Goal: Check status: Check status

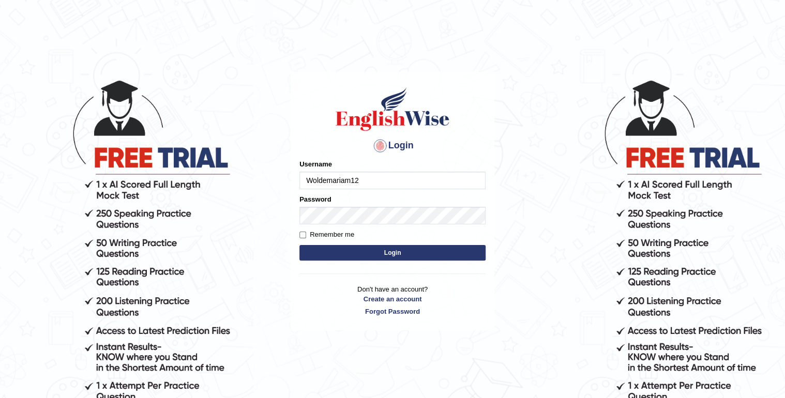
type input "Woldemariam12"
click at [393, 251] on button "Login" at bounding box center [392, 253] width 186 height 16
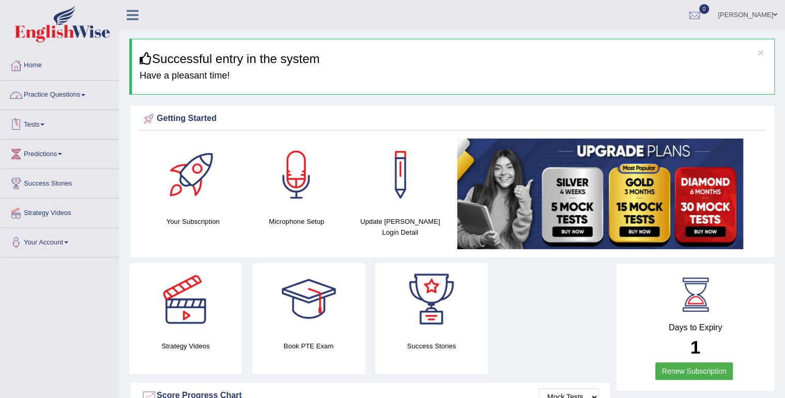
click at [42, 130] on link "Tests" at bounding box center [60, 123] width 118 height 26
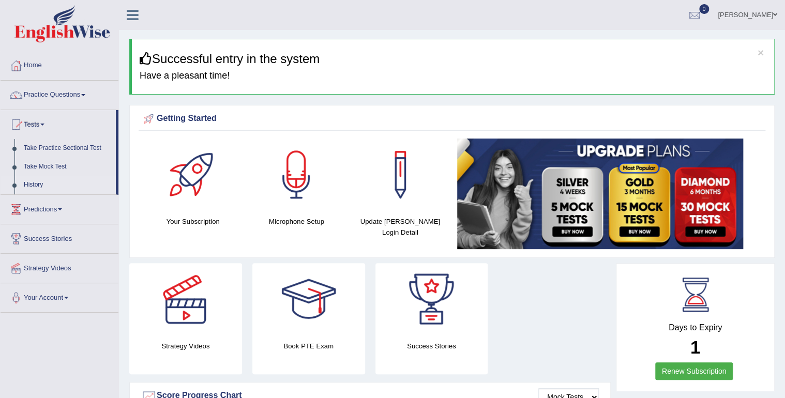
click at [30, 184] on link "History" at bounding box center [67, 185] width 97 height 19
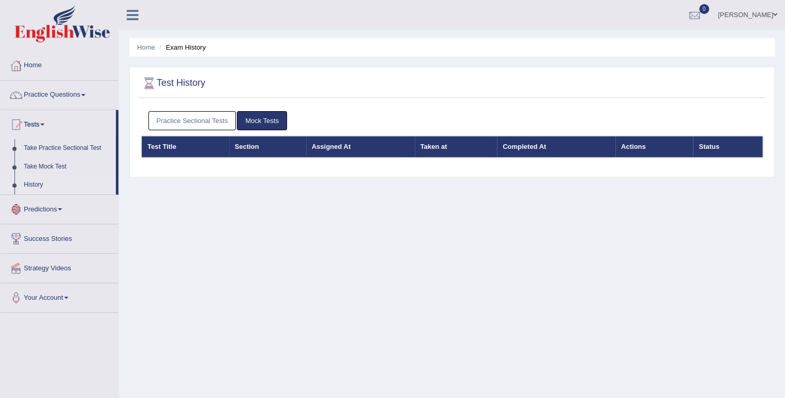
click at [197, 127] on link "Practice Sectional Tests" at bounding box center [192, 120] width 88 height 19
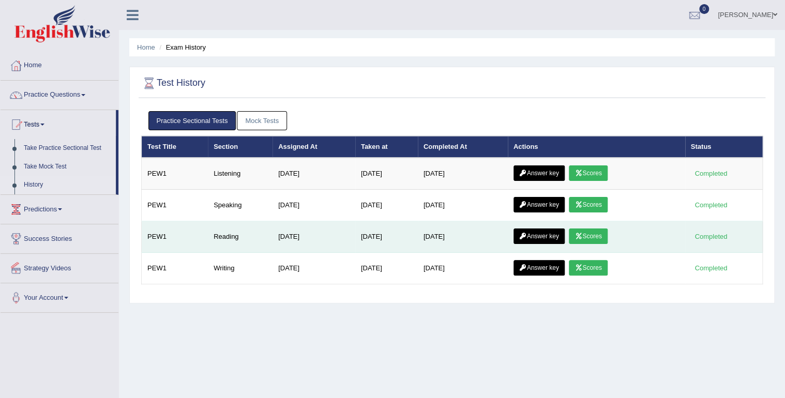
click at [582, 233] on icon at bounding box center [578, 236] width 8 height 6
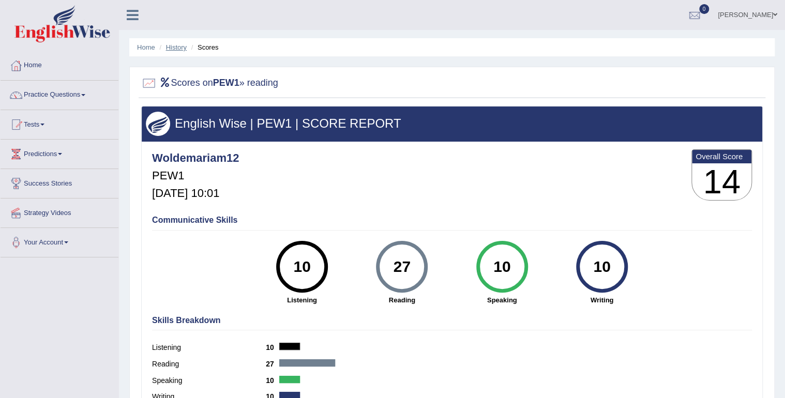
click at [182, 43] on link "History" at bounding box center [176, 47] width 21 height 8
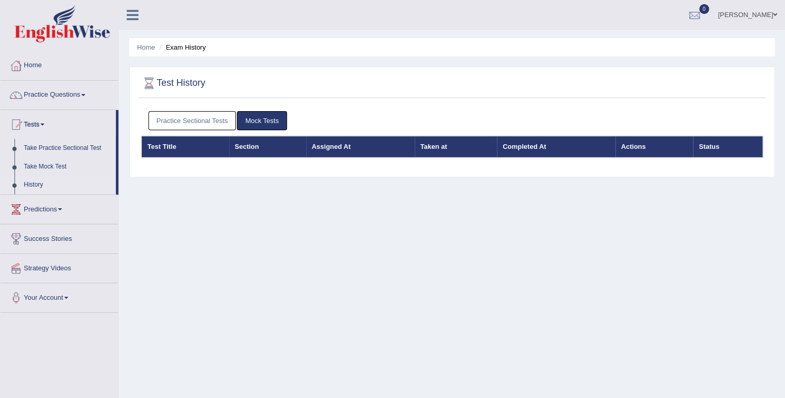
click at [193, 113] on link "Practice Sectional Tests" at bounding box center [192, 120] width 88 height 19
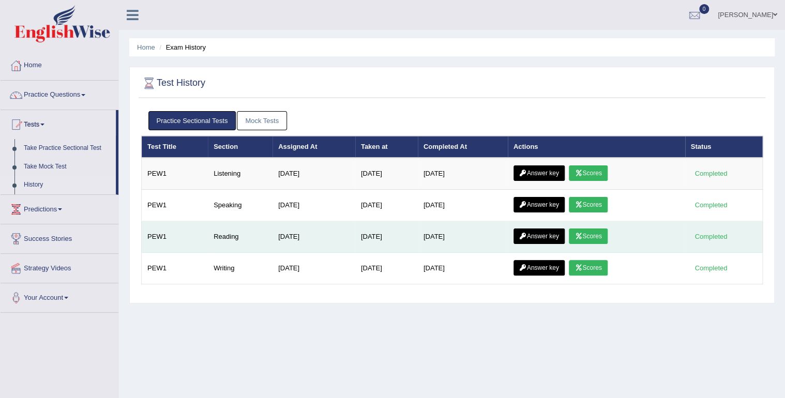
click at [523, 234] on icon at bounding box center [523, 236] width 8 height 6
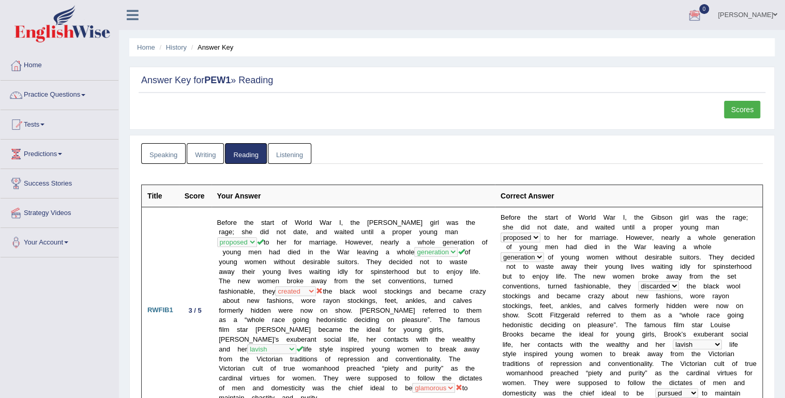
click at [775, 18] on span at bounding box center [775, 14] width 4 height 7
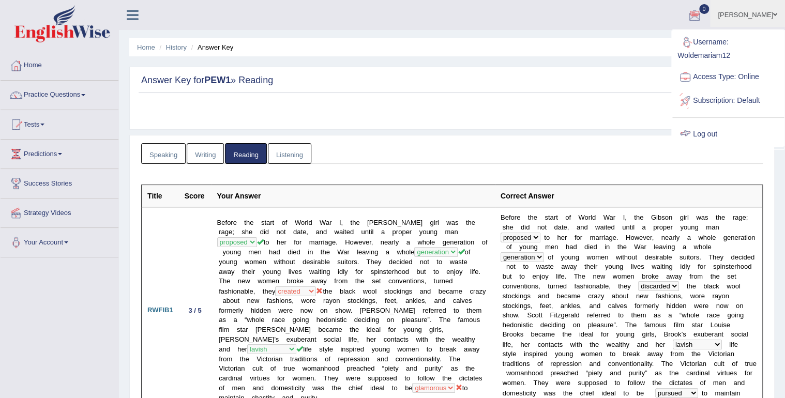
click at [707, 128] on link "Log out" at bounding box center [728, 135] width 112 height 24
